Goal: Information Seeking & Learning: Learn about a topic

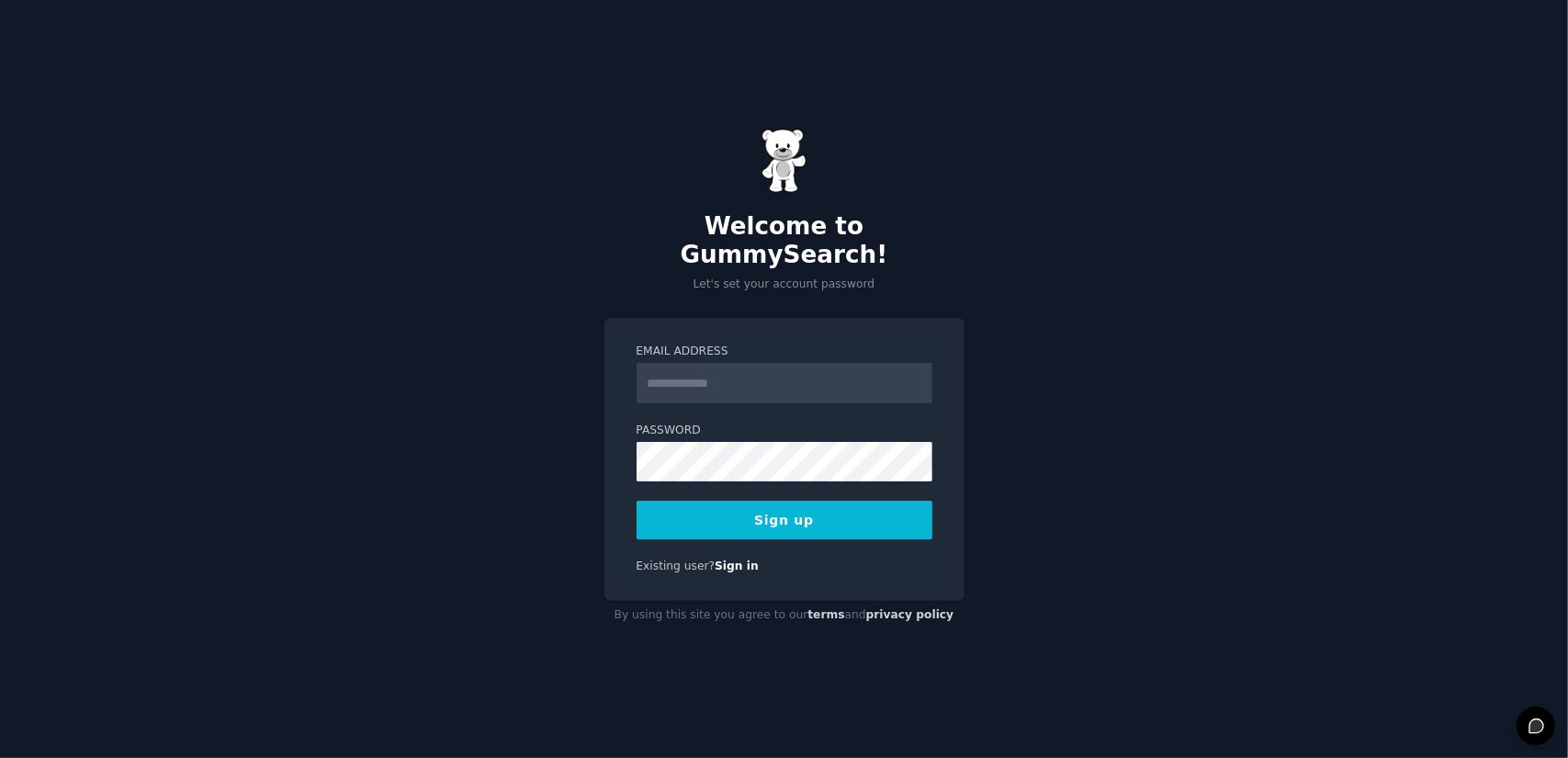
click at [706, 382] on input "Email Address" at bounding box center [784, 382] width 295 height 41
type input "**********"
click at [831, 501] on button "Sign up" at bounding box center [784, 520] width 295 height 39
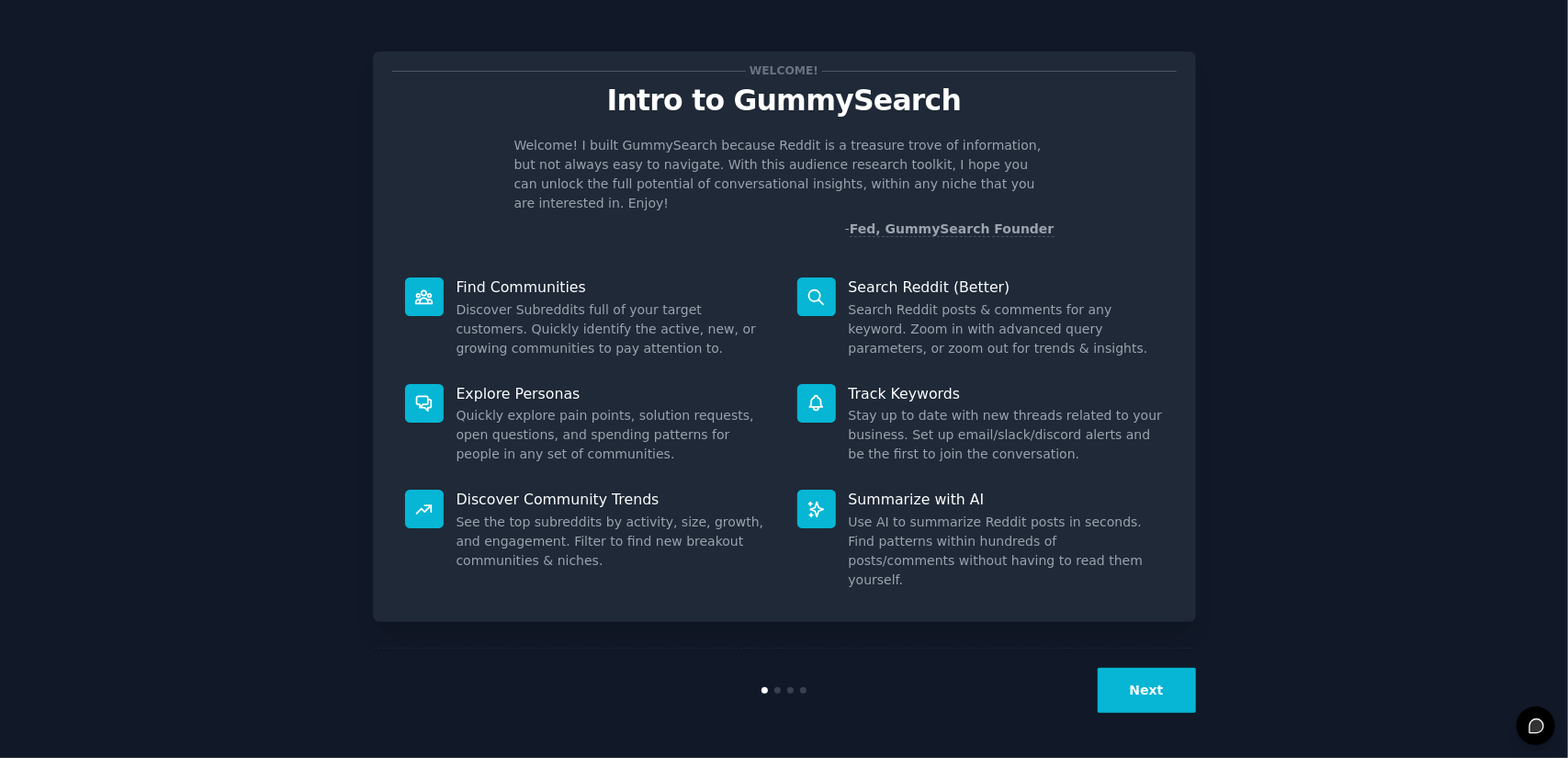
click at [1172, 698] on button "Next" at bounding box center [1146, 691] width 98 height 45
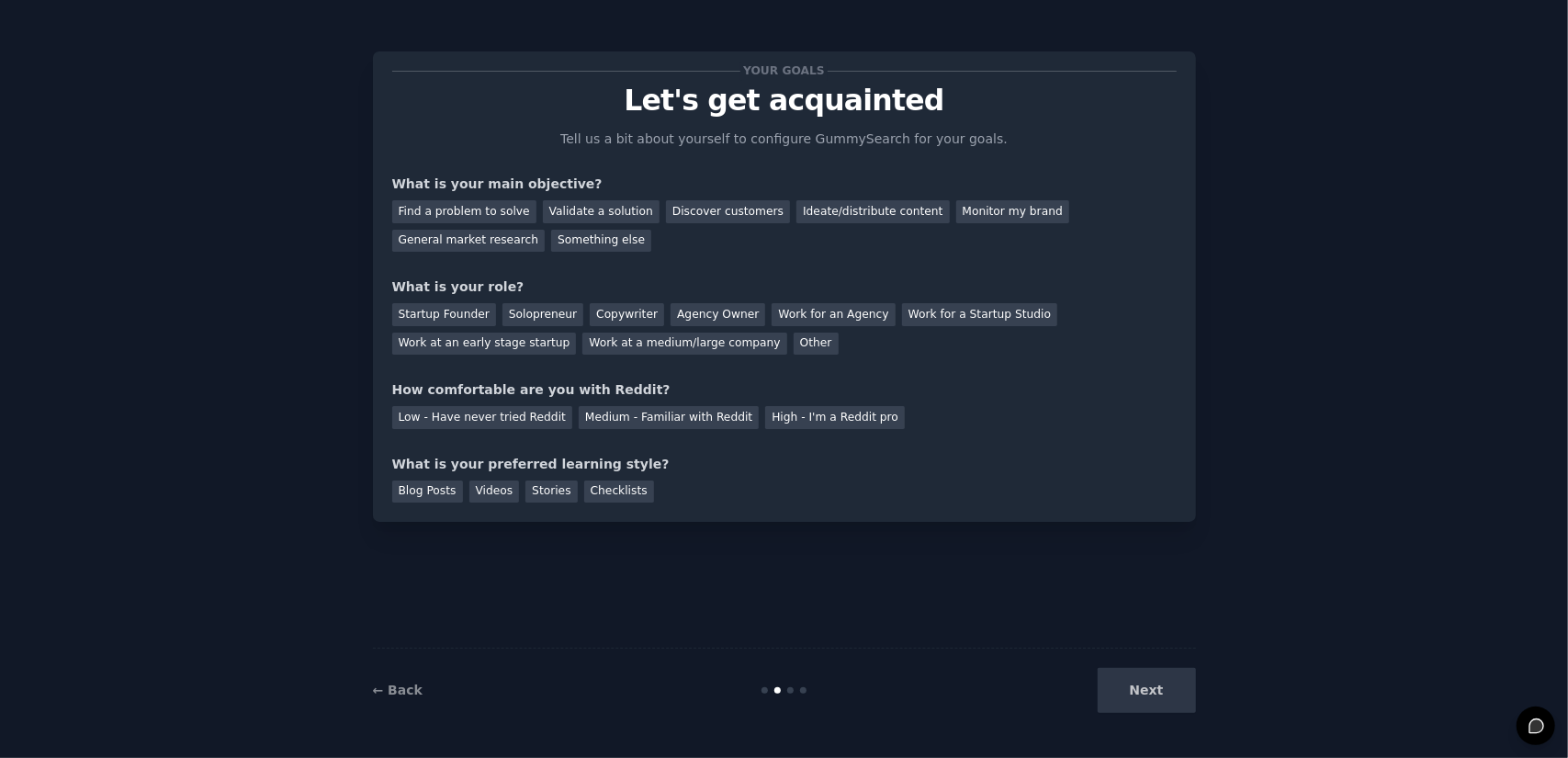
click at [1290, 169] on div "Your goals Let's get acquainted Tell us a bit about yourself to configure Gummy…" at bounding box center [784, 379] width 1517 height 707
click at [467, 210] on div "Find a problem to solve" at bounding box center [464, 211] width 144 height 23
click at [563, 217] on div "Validate a solution" at bounding box center [601, 211] width 117 height 23
click at [607, 246] on div "Find a problem to solve Validate a solution Discover customers Ideate/distribut…" at bounding box center [784, 222] width 784 height 58
click at [615, 268] on div "Your goals Let's get acquainted Tell us a bit about yourself to configure Gummy…" at bounding box center [784, 287] width 784 height 432
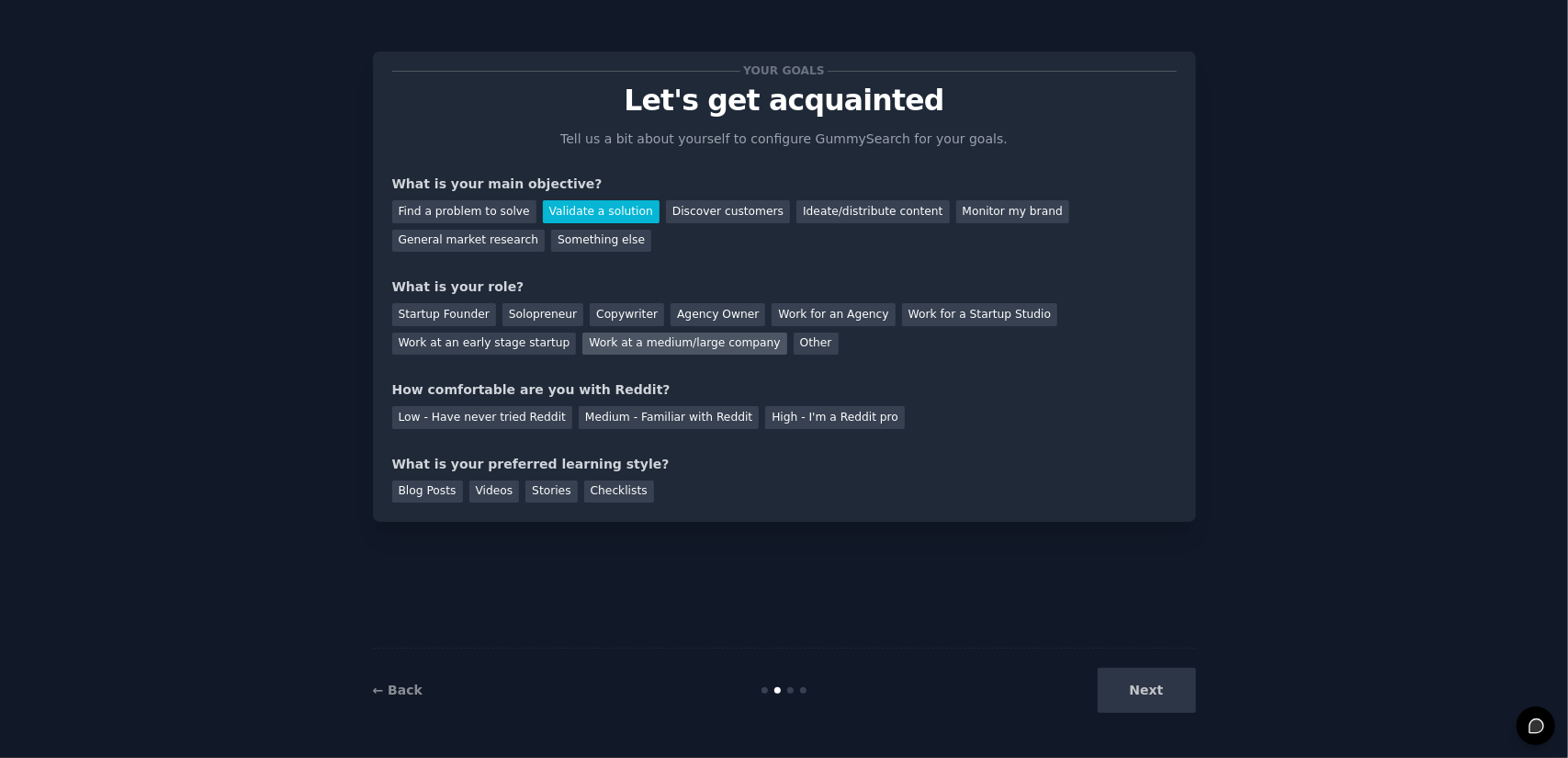
click at [582, 346] on div "Work at a medium/large company" at bounding box center [684, 344] width 204 height 23
click at [799, 426] on div "High - I'm a Reddit pro" at bounding box center [834, 417] width 139 height 23
click at [614, 491] on div "Checklists" at bounding box center [619, 491] width 70 height 23
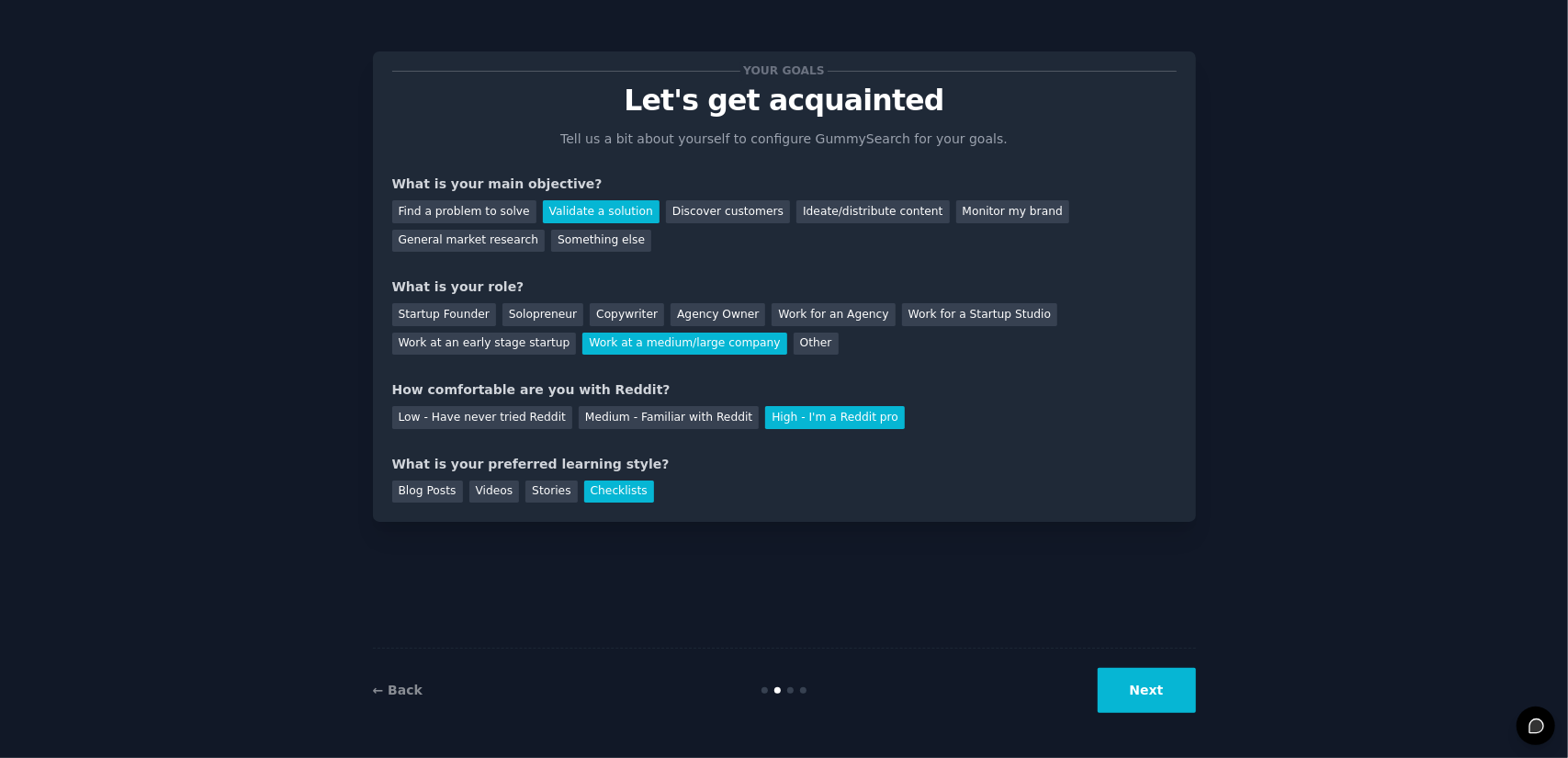
click at [1133, 684] on button "Next" at bounding box center [1146, 691] width 98 height 45
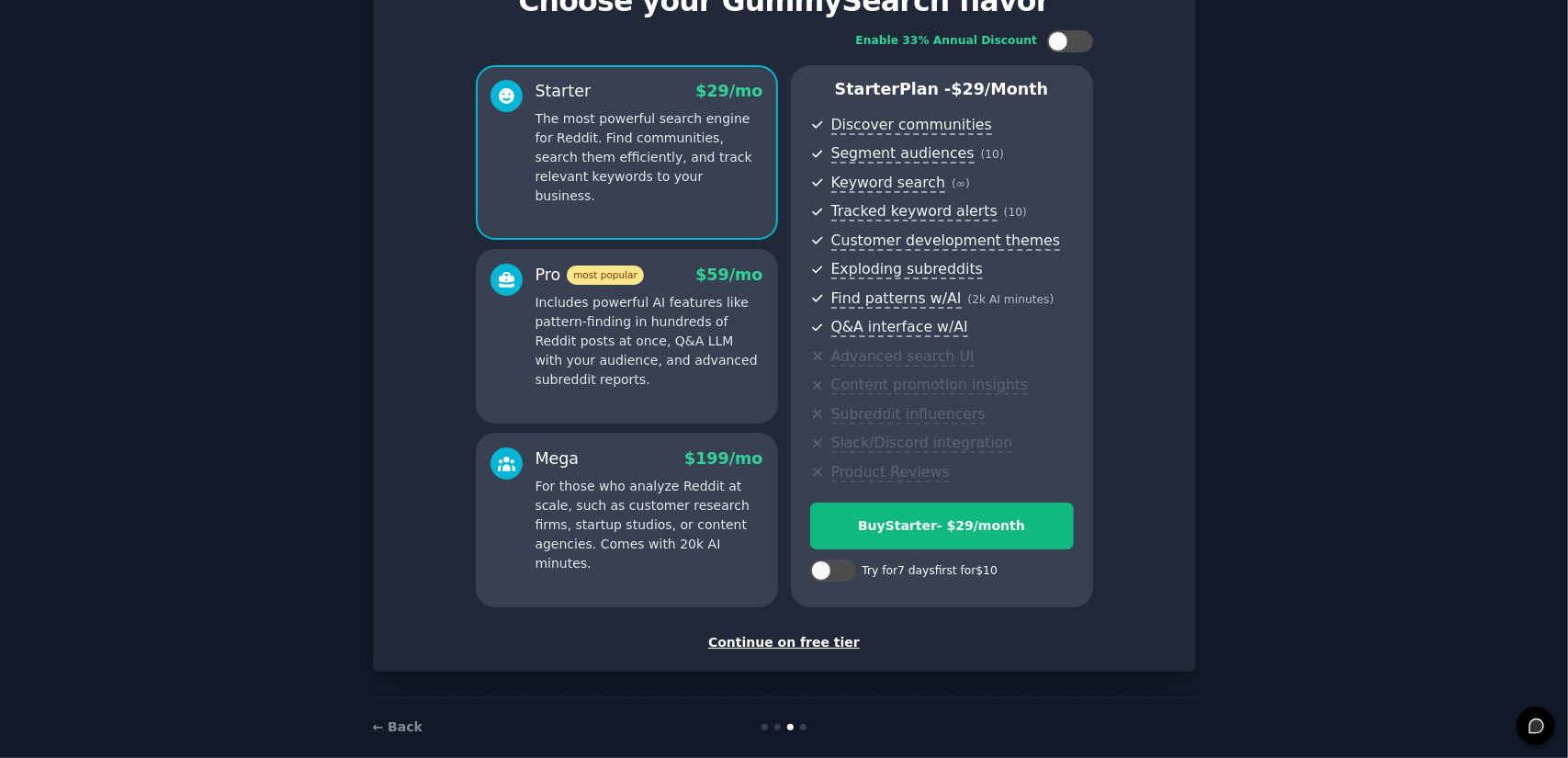
scroll to position [122, 0]
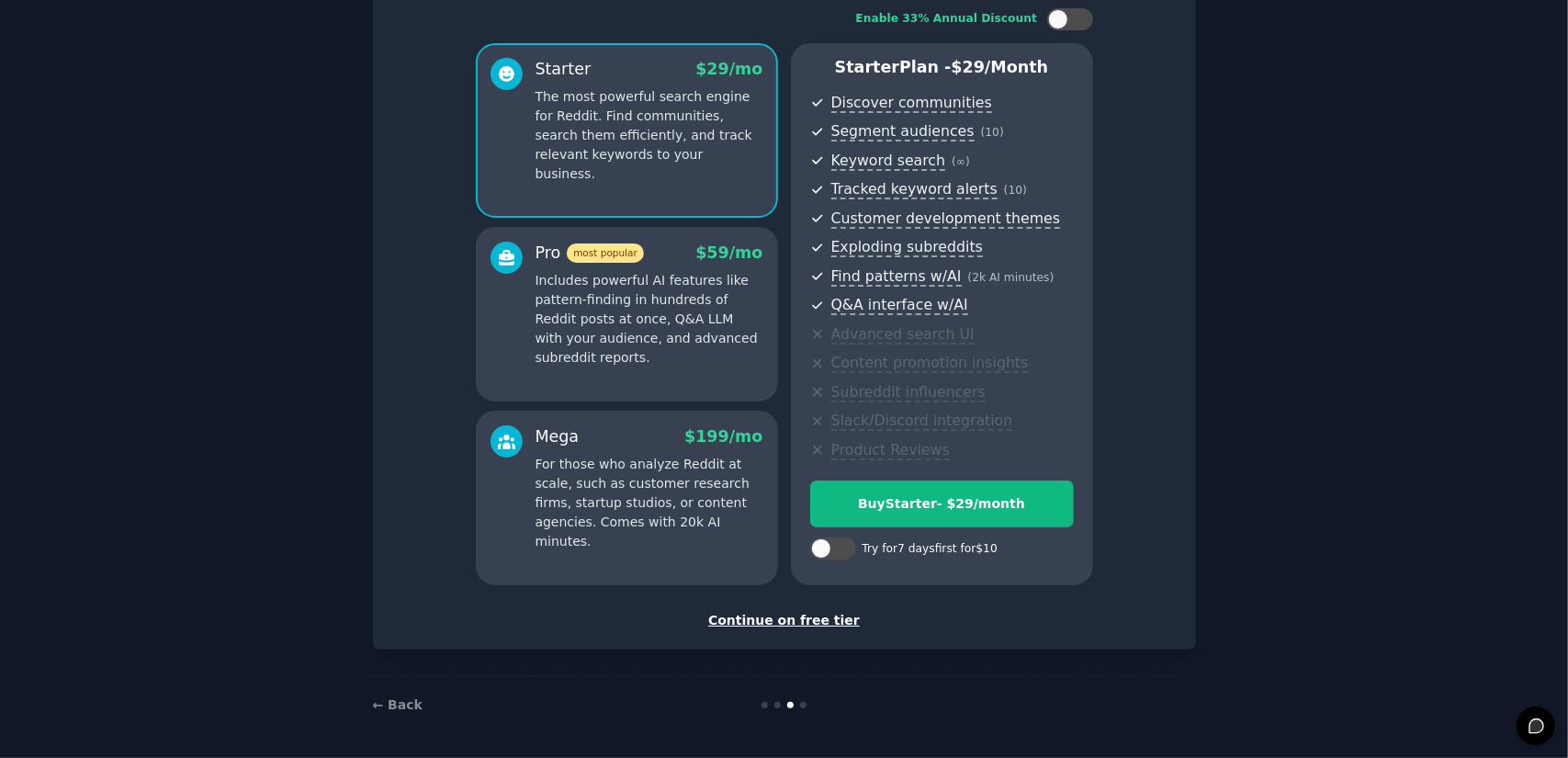
click at [805, 618] on div "Continue on free tier" at bounding box center [784, 621] width 784 height 20
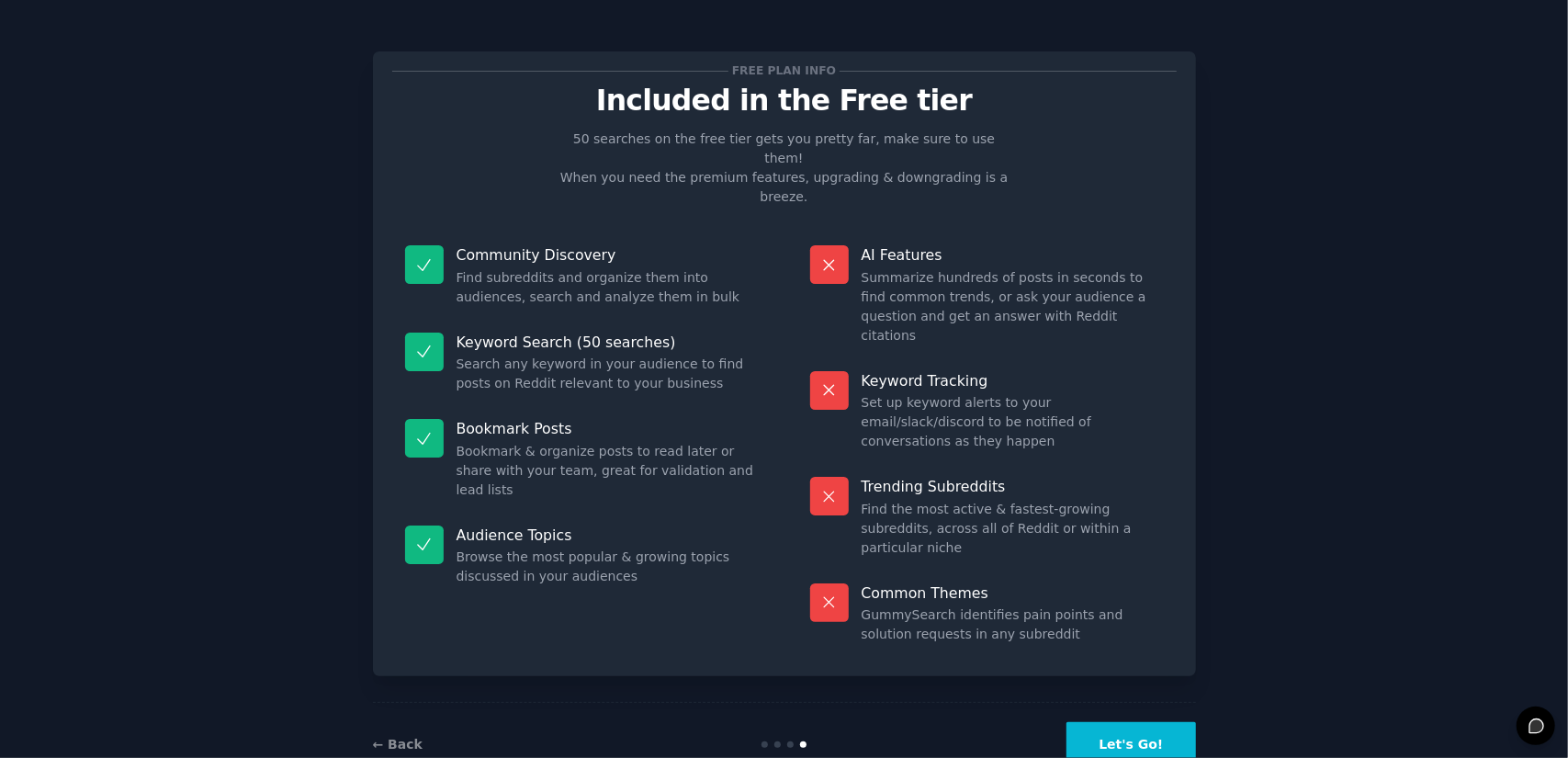
click at [1157, 722] on button "Let's Go!" at bounding box center [1130, 745] width 128 height 45
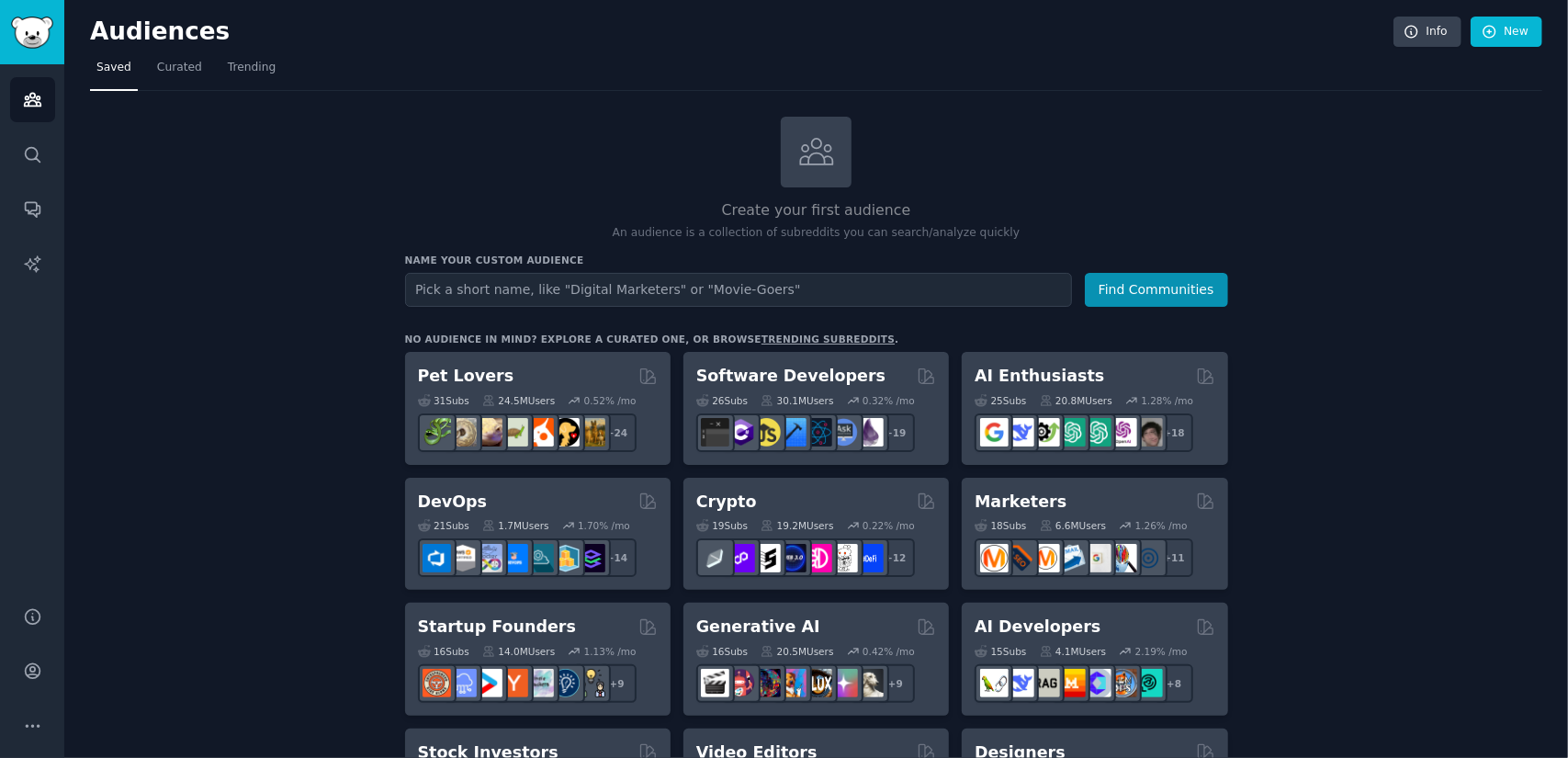
click at [603, 295] on input "text" at bounding box center [738, 290] width 667 height 34
click at [39, 156] on icon "Sidebar" at bounding box center [33, 155] width 20 height 20
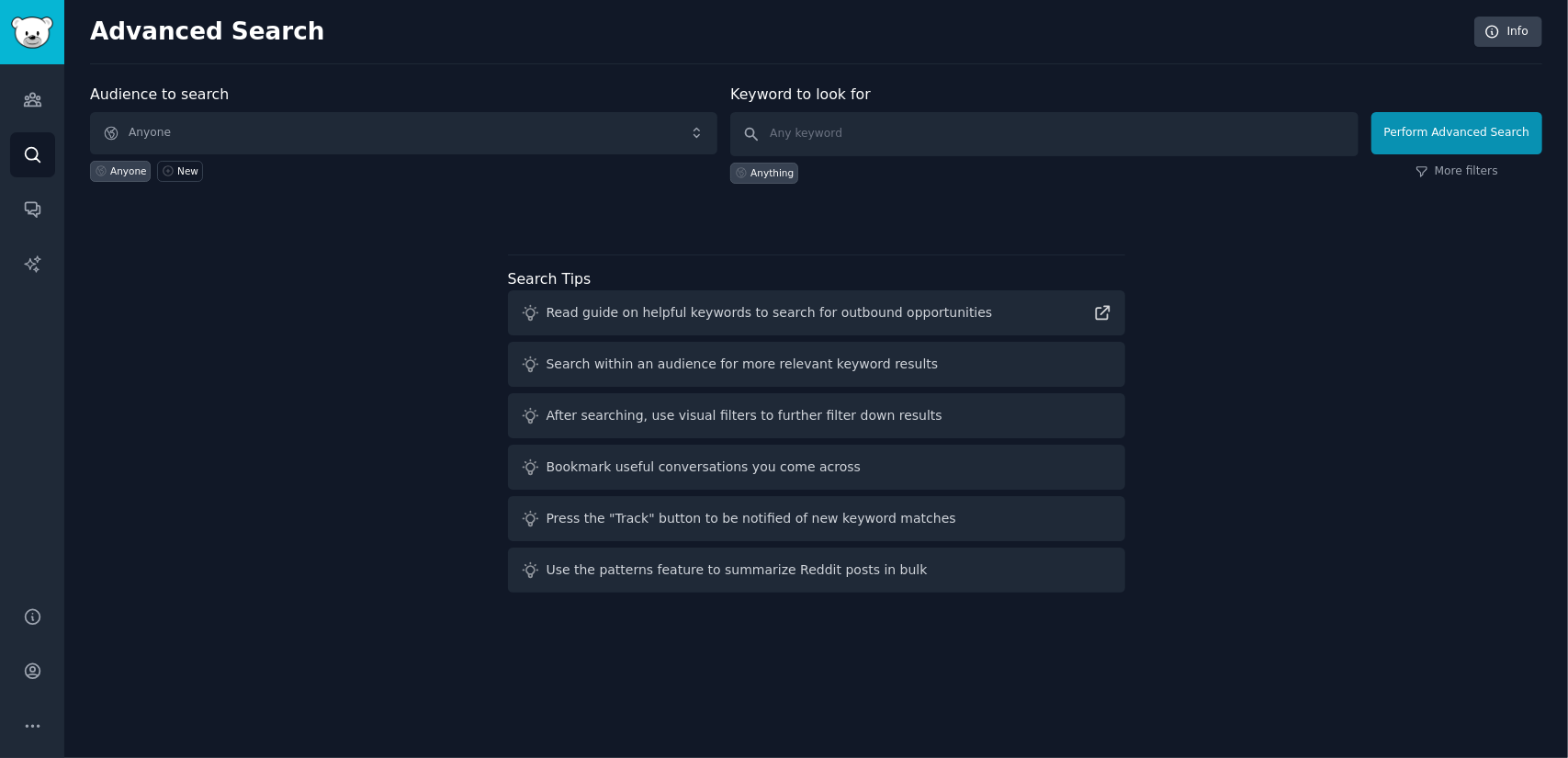
click at [294, 262] on div "Audience to search Anyone Anyone New Keyword to look for Anything Perform Advan…" at bounding box center [816, 342] width 1452 height 517
click at [288, 128] on span "Anyone" at bounding box center [403, 132] width 627 height 42
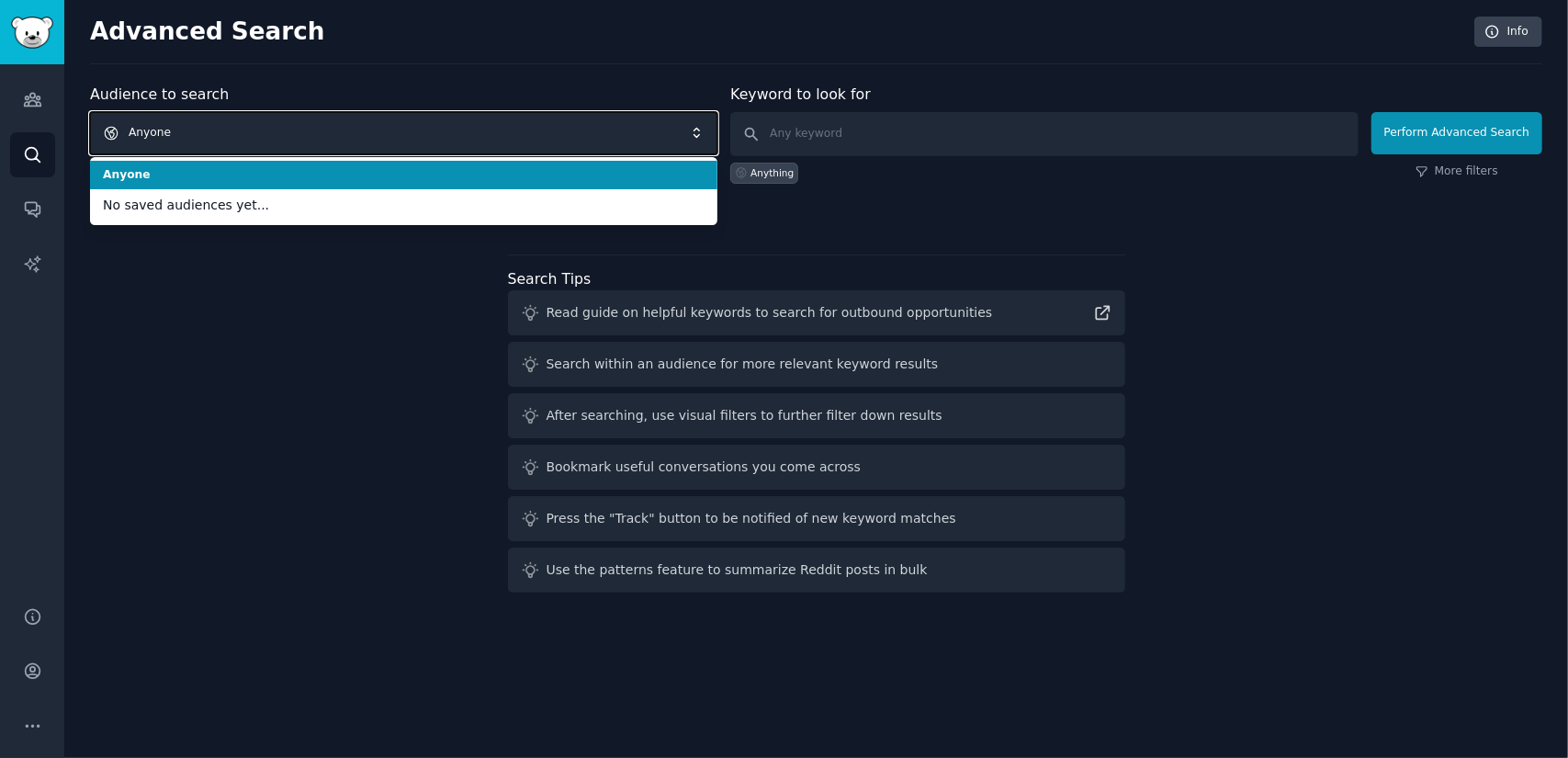
click at [288, 128] on span "Anyone" at bounding box center [403, 132] width 627 height 42
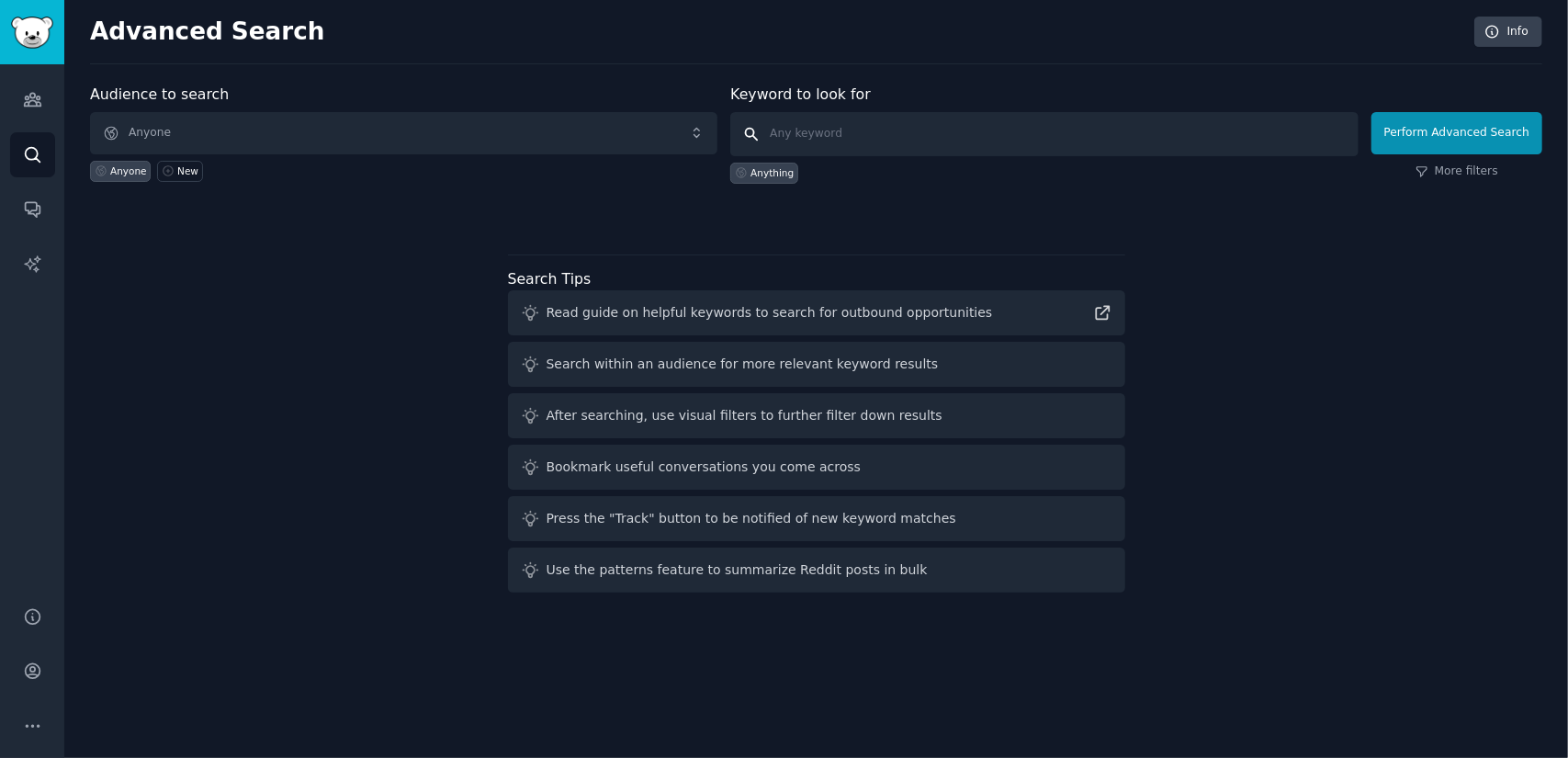
click at [835, 133] on input "text" at bounding box center [1043, 133] width 627 height 44
click at [949, 126] on input "heavy equipment transport" at bounding box center [1043, 133] width 627 height 44
type input "heavy equipment transport"
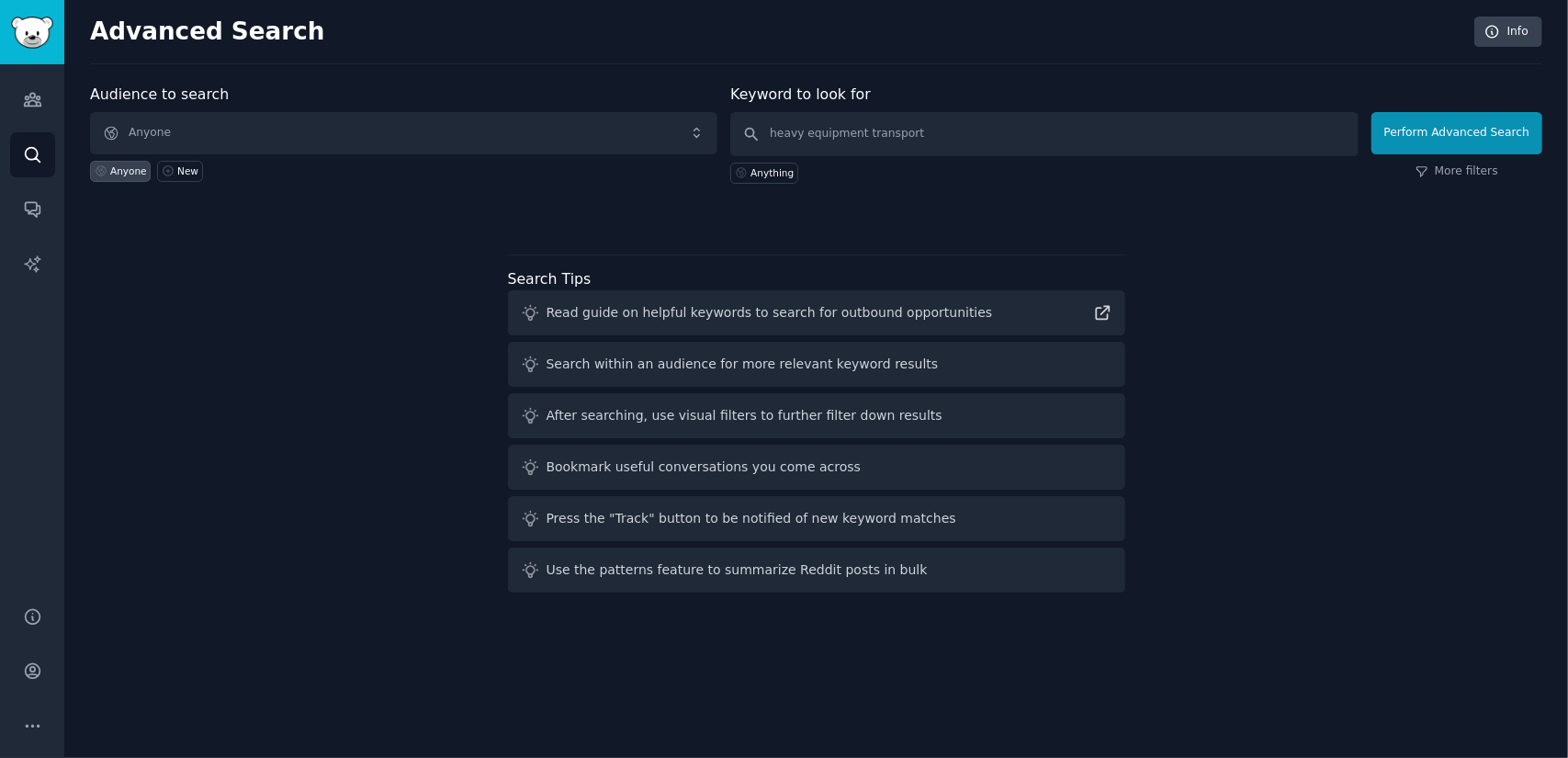
click at [456, 222] on div "Audience to search Anyone Anyone New Keyword to look for heavy equipment transp…" at bounding box center [816, 342] width 1452 height 517
click at [45, 198] on link "Conversations" at bounding box center [33, 210] width 45 height 45
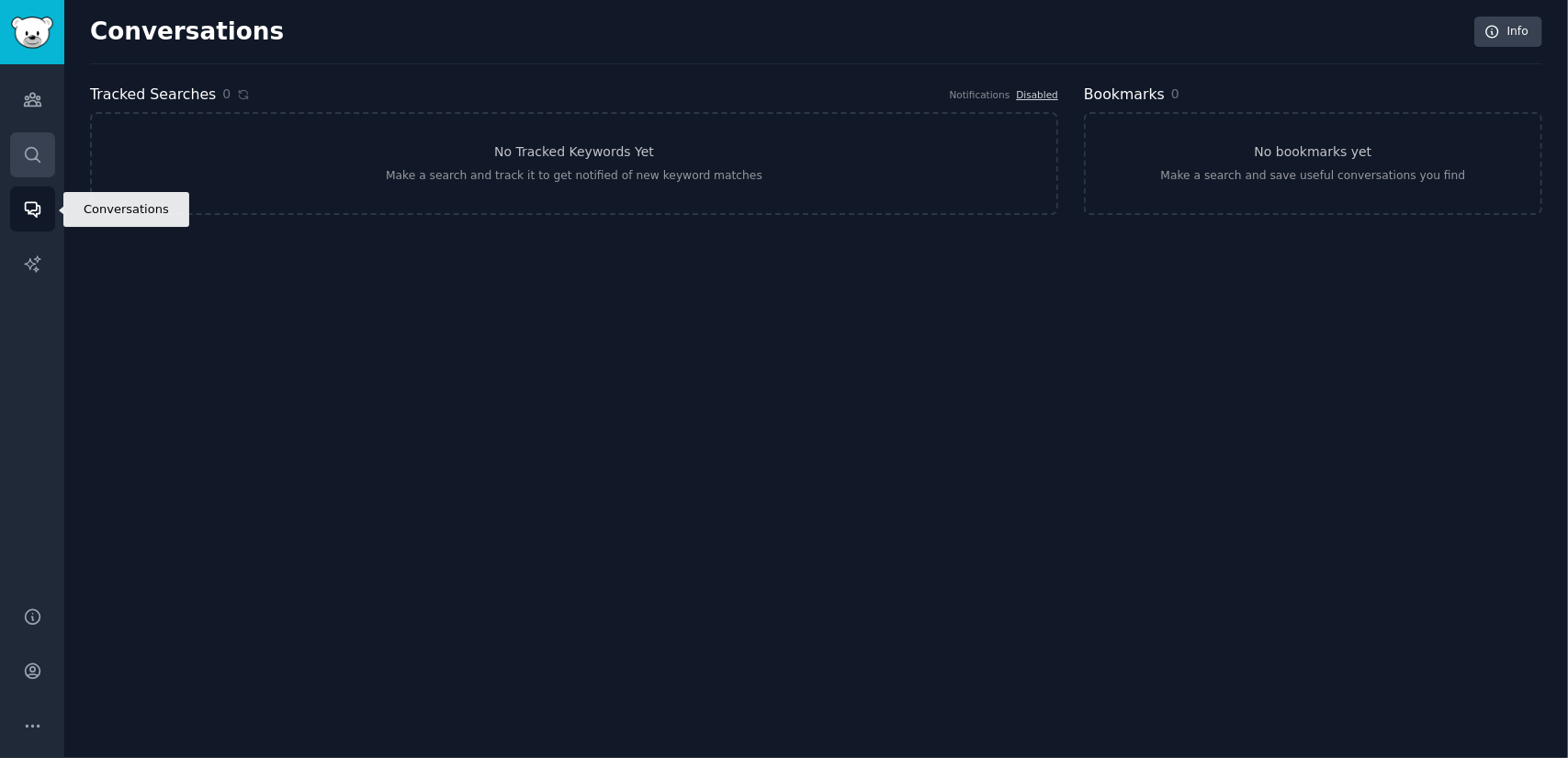
click at [34, 155] on icon "Sidebar" at bounding box center [33, 155] width 20 height 20
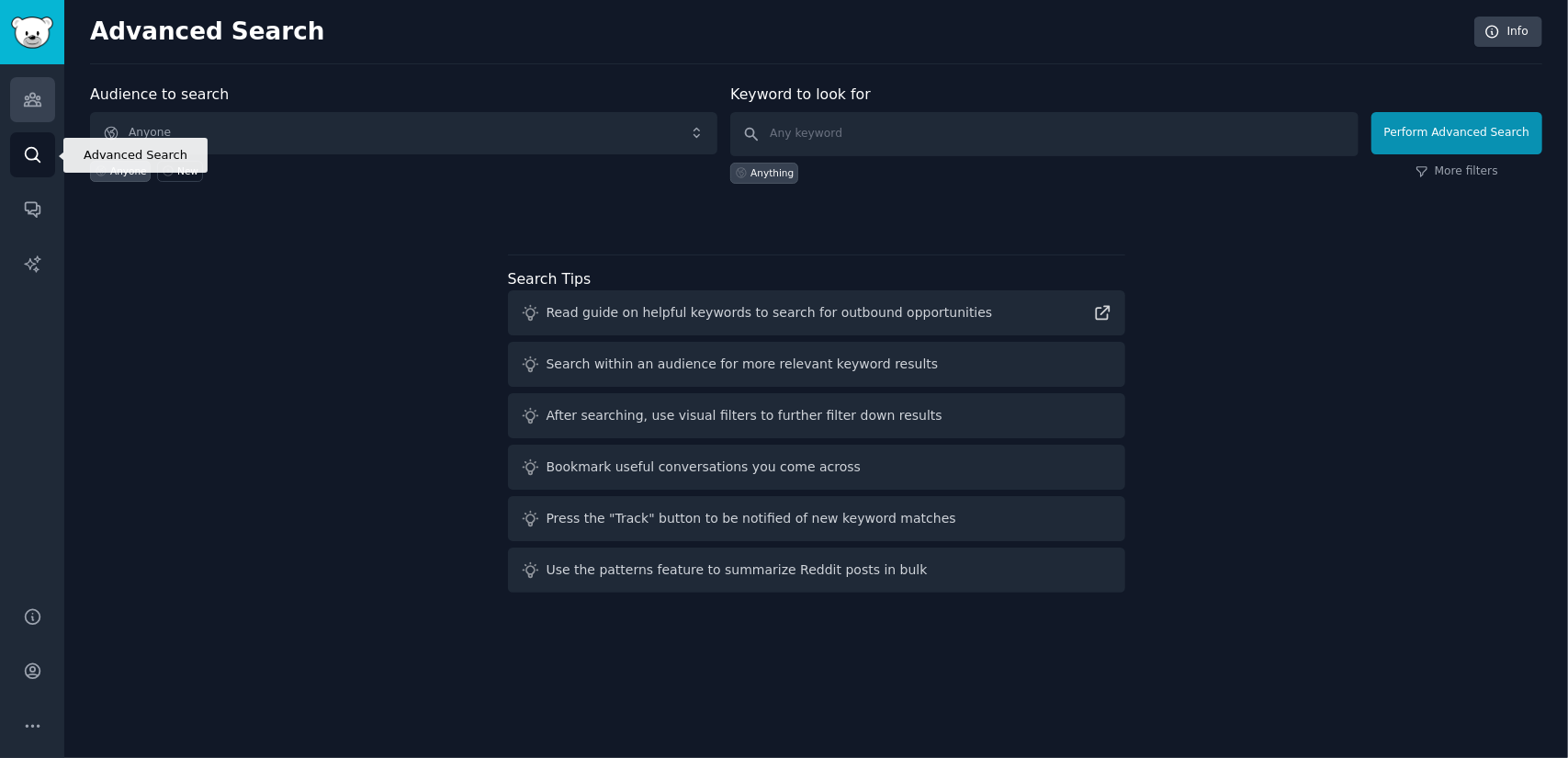
click at [30, 102] on icon "Sidebar" at bounding box center [32, 100] width 17 height 13
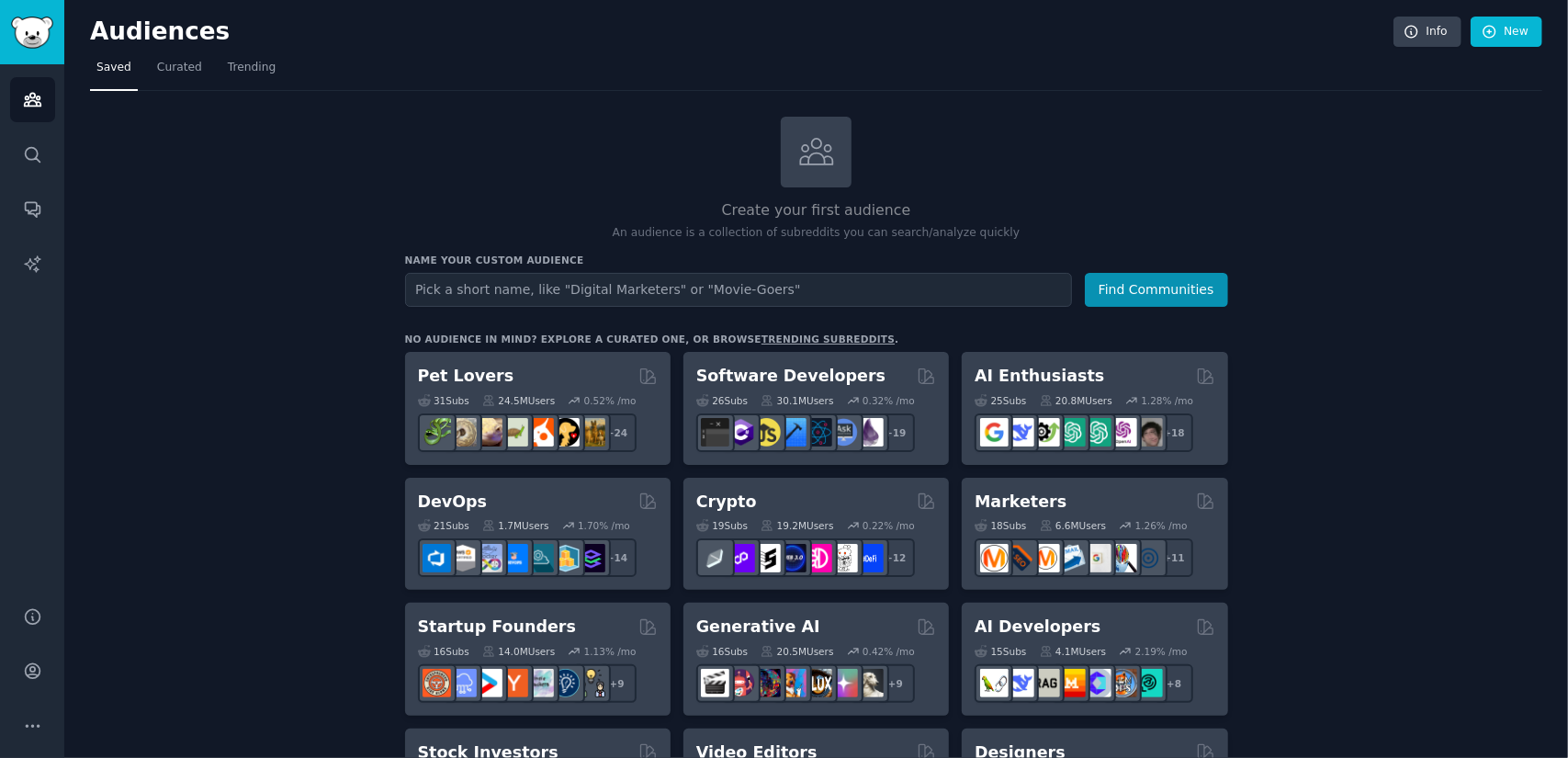
click at [505, 295] on input "text" at bounding box center [738, 290] width 667 height 34
type input "l"
click at [41, 141] on link "Search" at bounding box center [33, 155] width 45 height 45
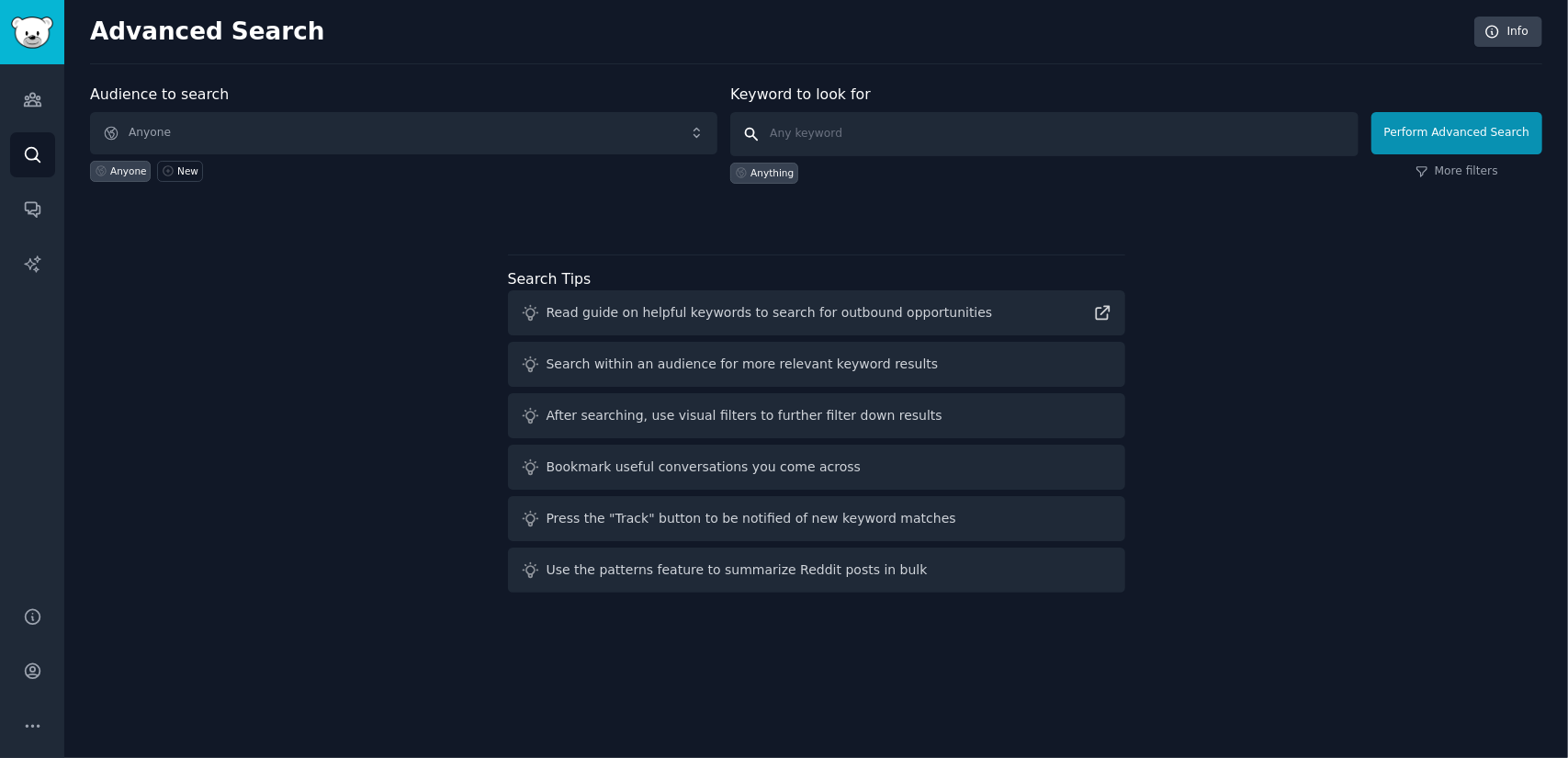
click at [953, 132] on input "text" at bounding box center [1043, 133] width 627 height 44
paste input "heavy equipment transport"
type input "heavy equipment transport"
click at [1436, 131] on button "Perform Advanced Search" at bounding box center [1456, 132] width 171 height 42
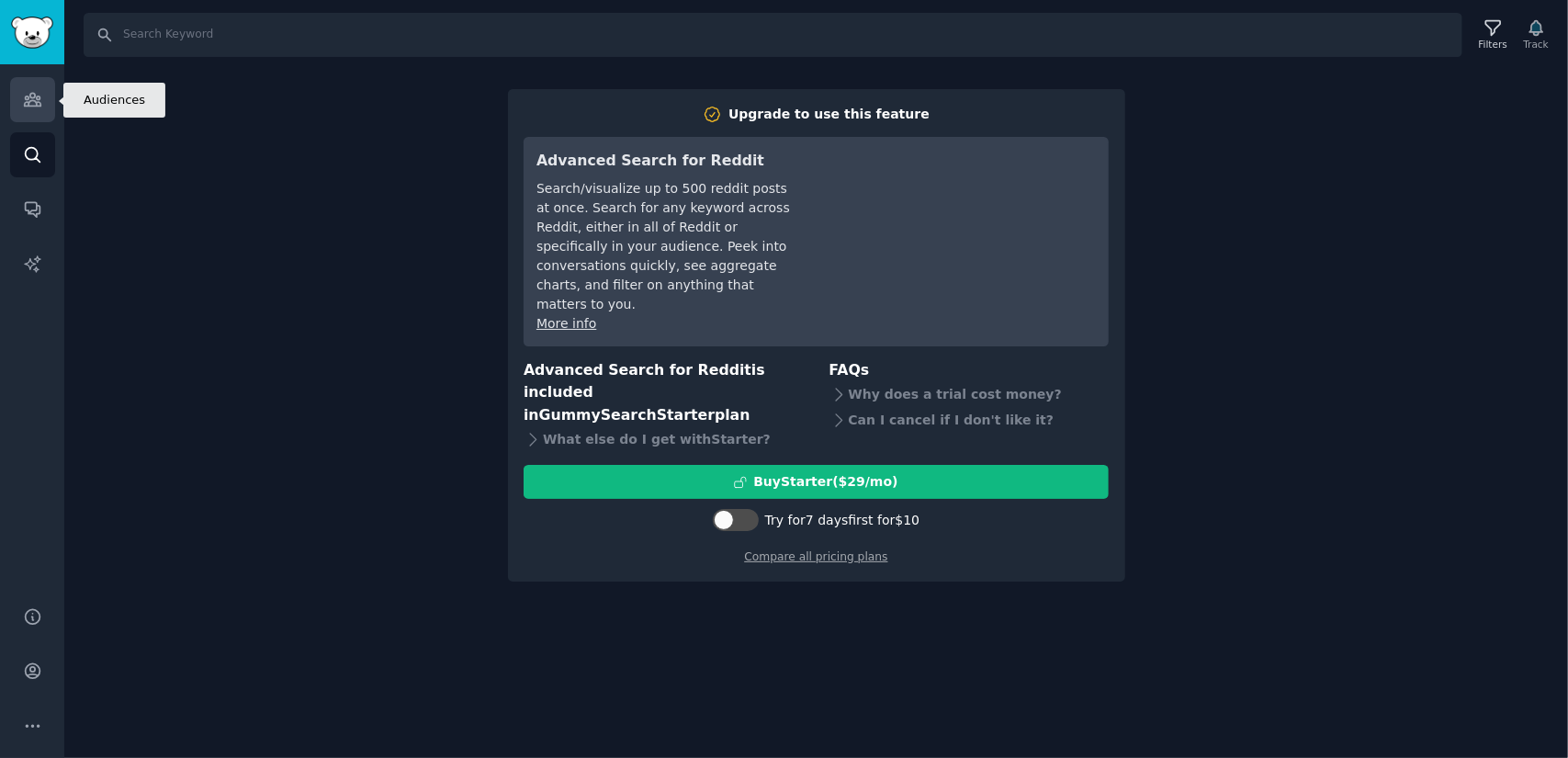
click at [28, 90] on icon "Sidebar" at bounding box center [33, 100] width 20 height 20
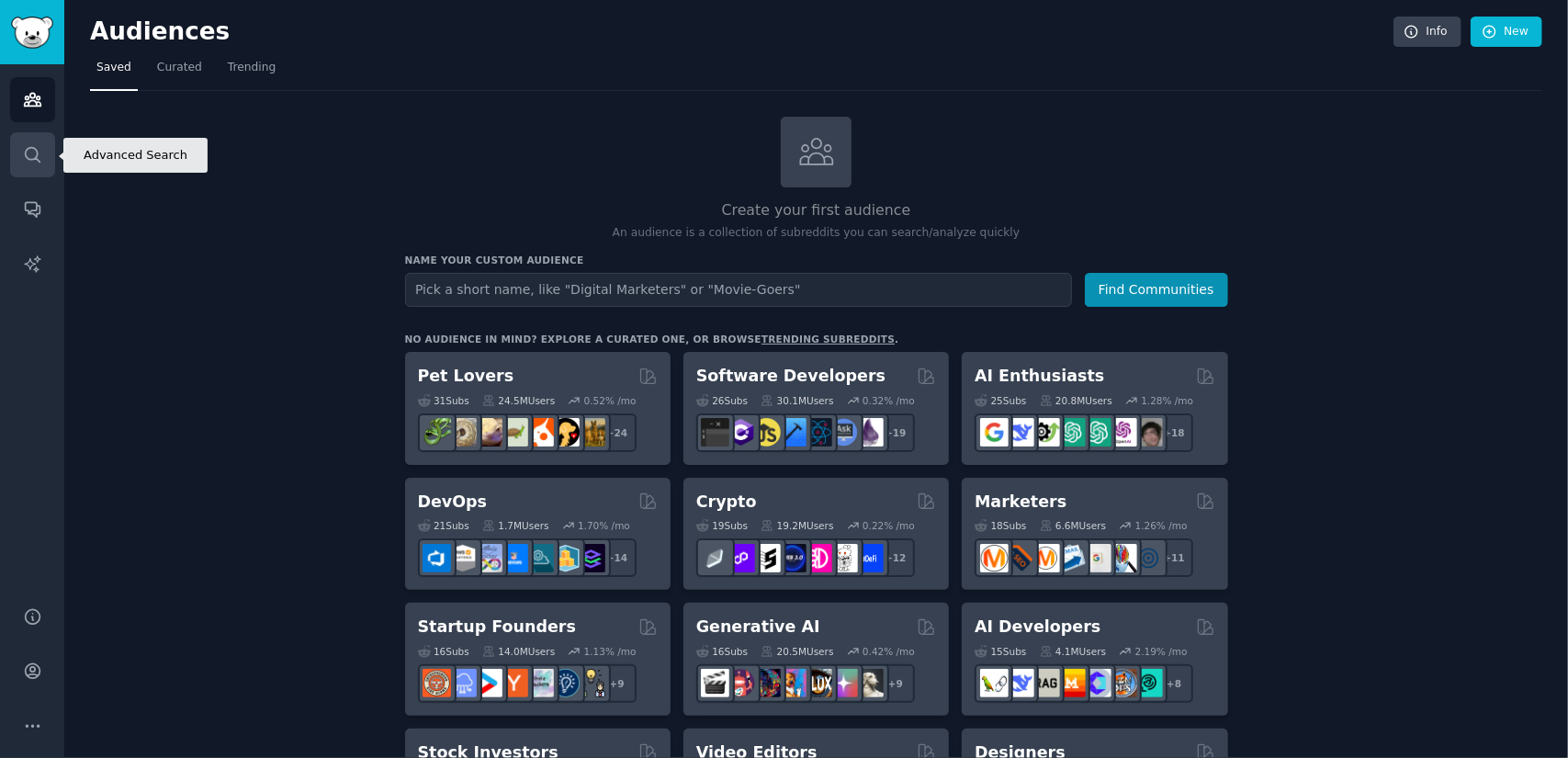
click at [35, 155] on icon "Sidebar" at bounding box center [33, 155] width 20 height 20
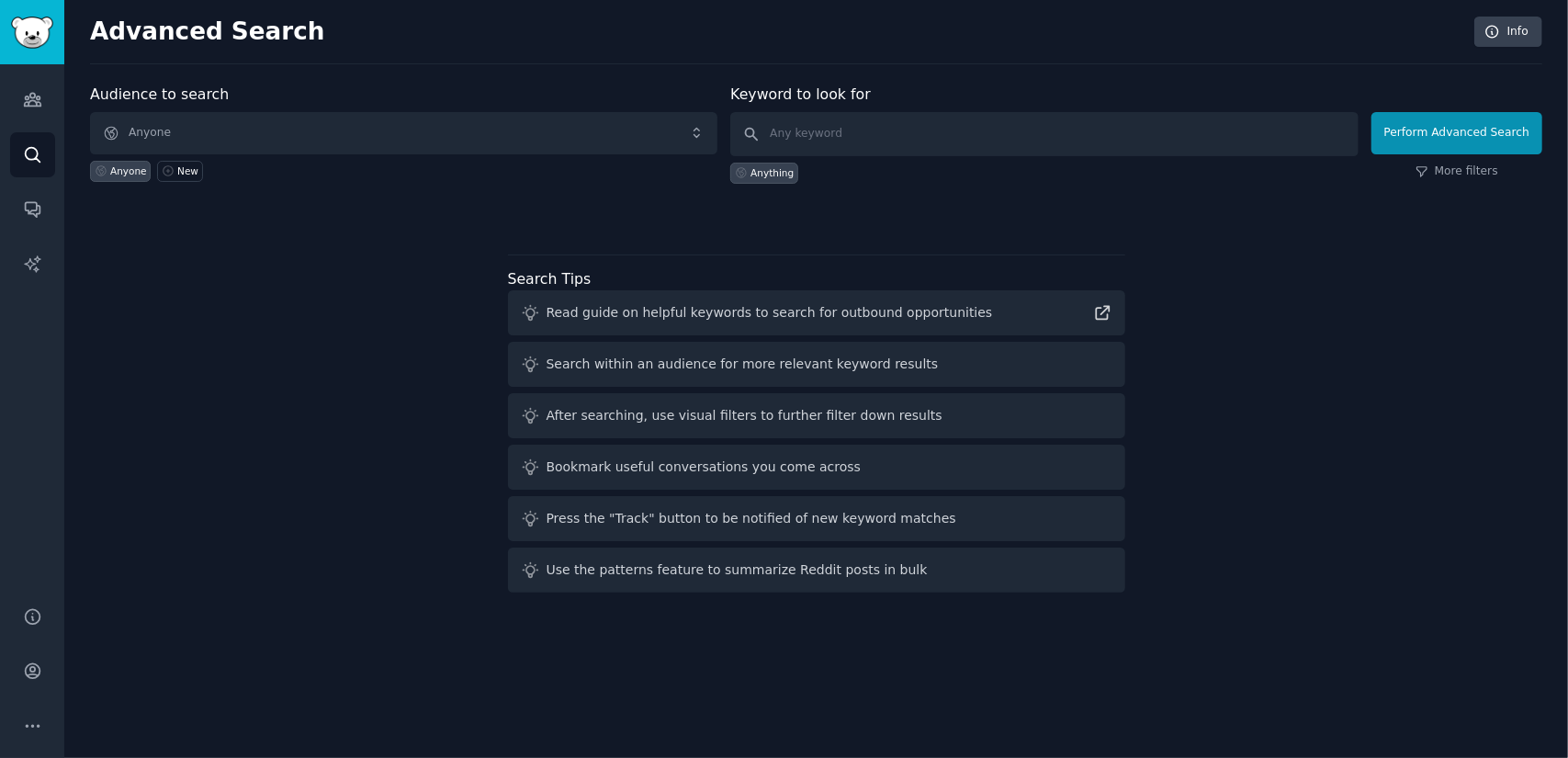
click at [366, 342] on div "Audience to search Anyone Anyone New Keyword to look for Anything Perform Advan…" at bounding box center [816, 342] width 1452 height 517
